Goal: Information Seeking & Learning: Learn about a topic

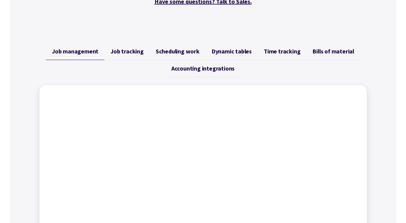
scroll to position [180, 0]
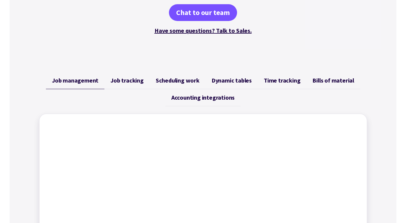
click at [130, 80] on span "Job tracking" at bounding box center [126, 80] width 33 height 7
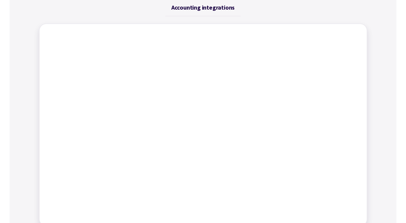
scroll to position [120, 0]
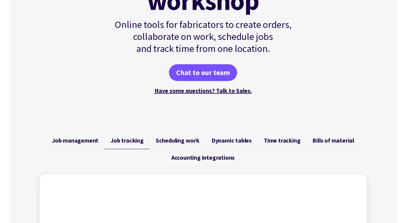
click at [67, 139] on span "Job management" at bounding box center [75, 140] width 46 height 7
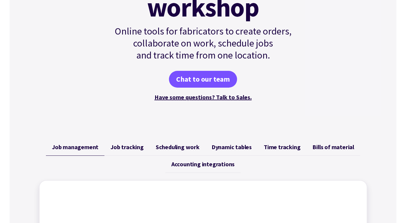
scroll to position [150, 0]
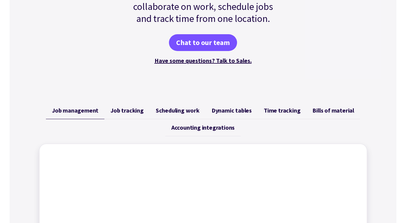
click at [329, 110] on span "Bills of material" at bounding box center [333, 110] width 42 height 7
click at [229, 108] on span "Dynamic tables" at bounding box center [231, 110] width 40 height 7
click at [194, 126] on span "Accounting integrations" at bounding box center [202, 127] width 63 height 7
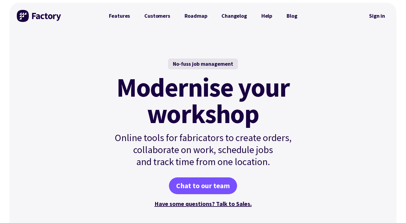
scroll to position [0, 0]
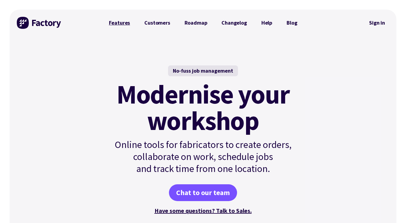
click at [118, 20] on link "Features" at bounding box center [120, 23] width 36 height 12
